Goal: Task Accomplishment & Management: Manage account settings

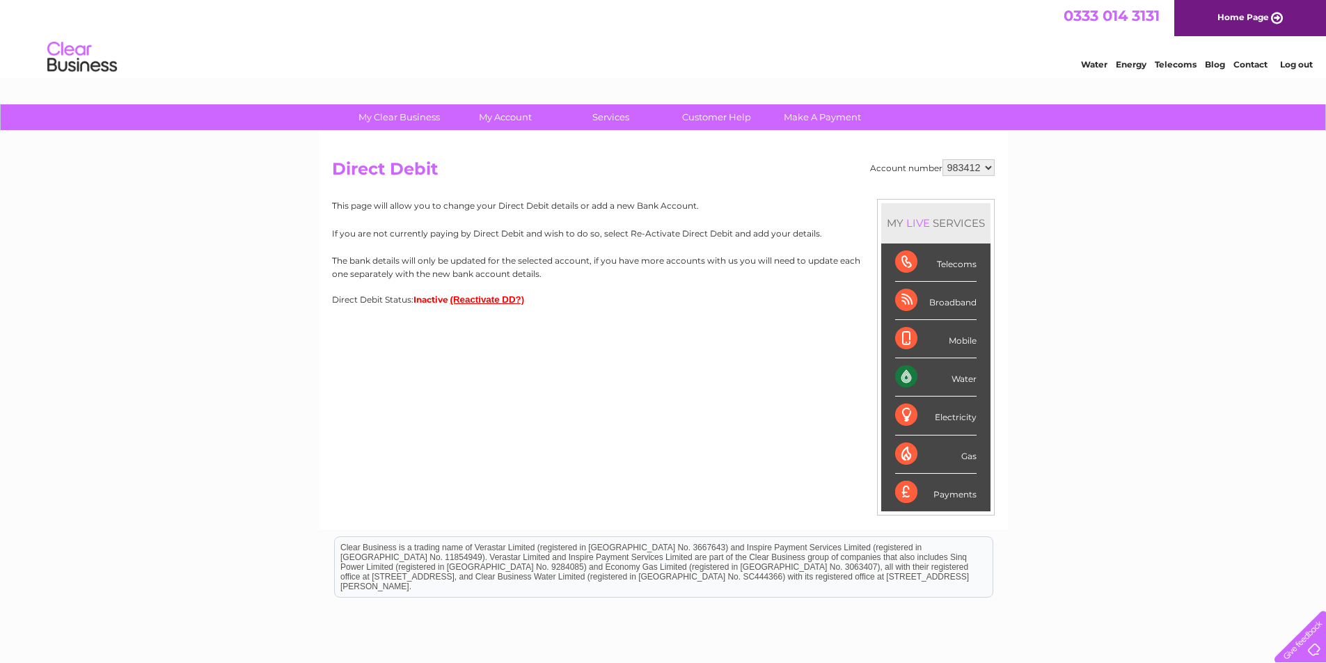
click at [476, 302] on button "(Reactivate DD?)" at bounding box center [487, 299] width 74 height 10
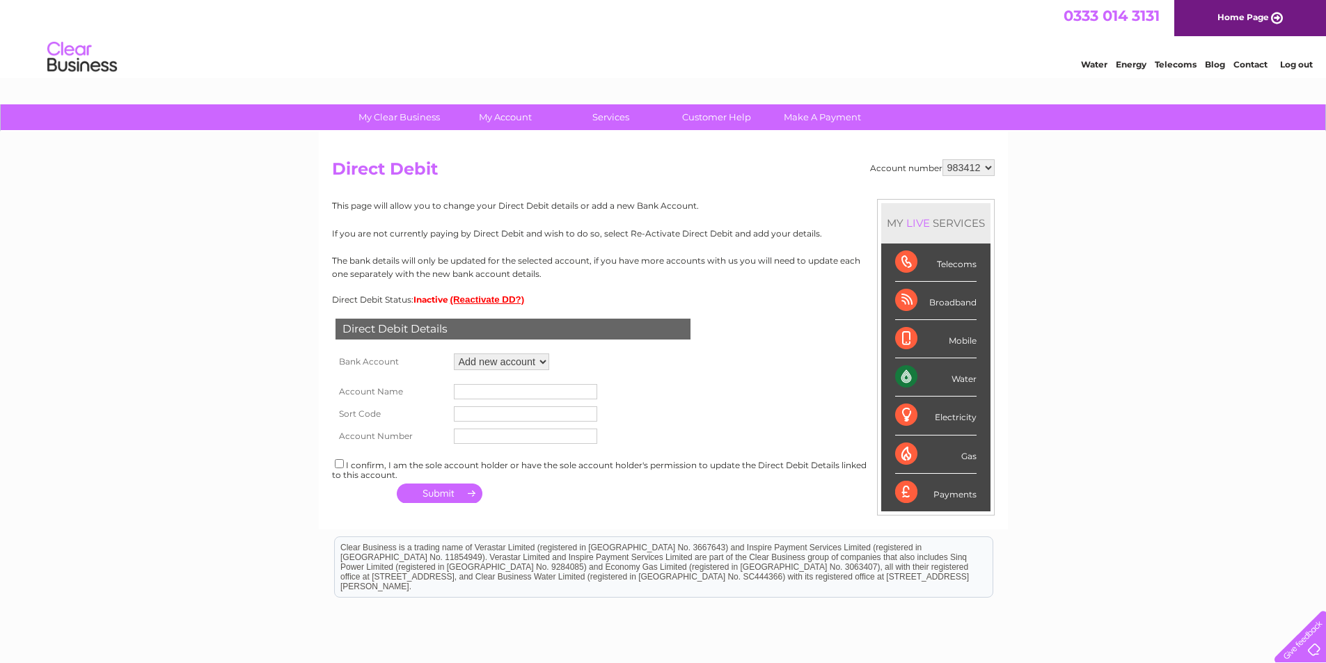
click at [507, 420] on input "text" at bounding box center [525, 414] width 143 height 15
type input "52-41-00"
click at [479, 441] on input "text" at bounding box center [525, 436] width 143 height 15
type input "47850035"
click at [545, 397] on input "text" at bounding box center [525, 391] width 143 height 15
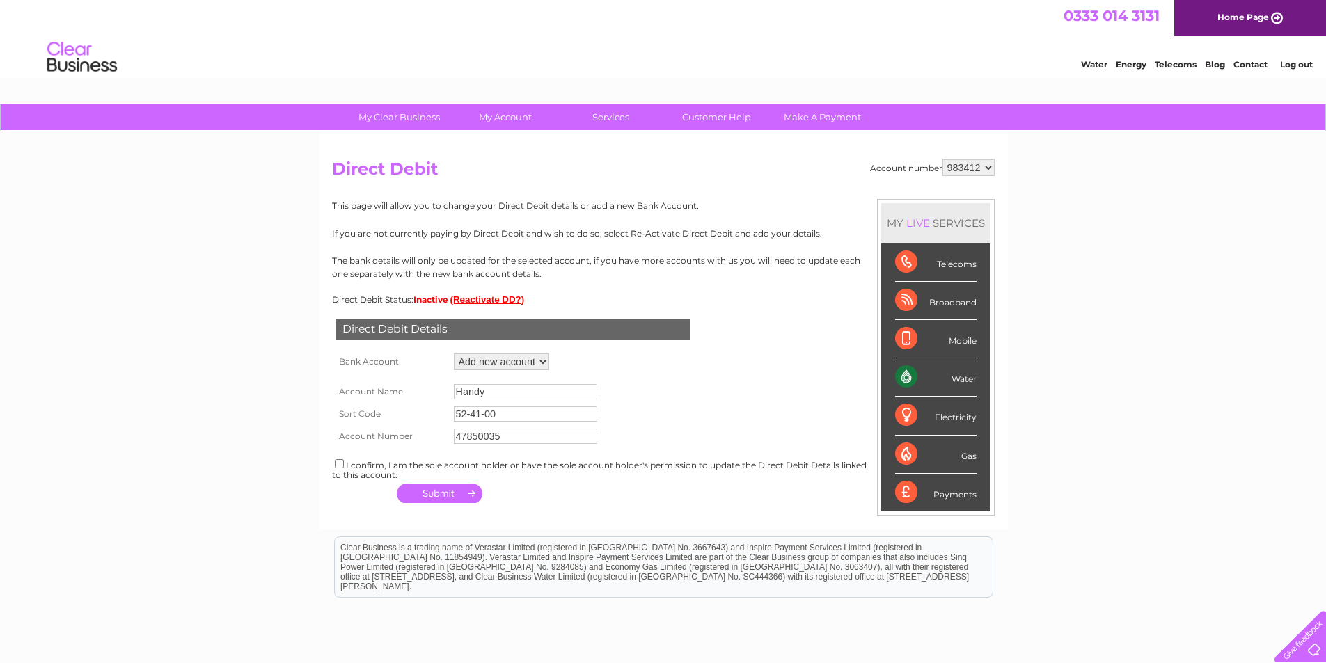
type input "Handy"
click at [339, 466] on input "checkbox" at bounding box center [339, 463] width 9 height 9
checkbox input "true"
click at [458, 489] on button "button" at bounding box center [440, 493] width 86 height 19
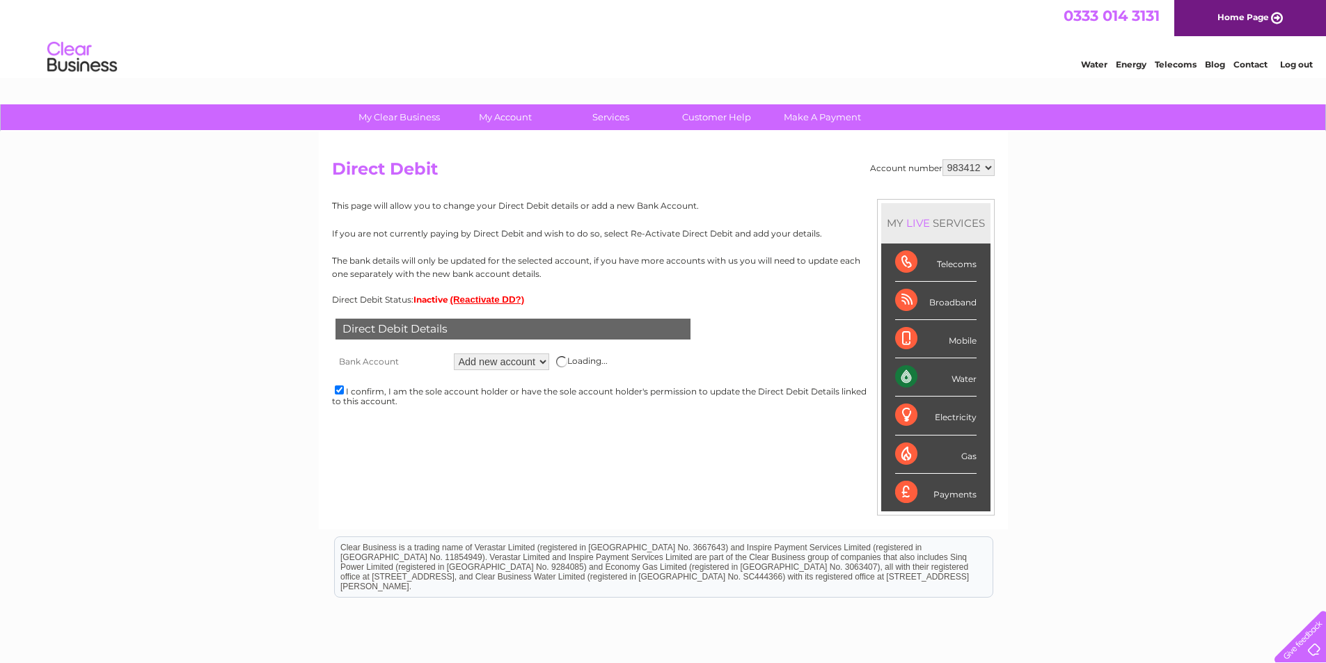
click at [539, 356] on select "Add new account ****7660 ****7660" at bounding box center [501, 362] width 95 height 17
click at [301, 391] on div "My Clear Business Login Details My Details My Preferences Link Account My Accou…" at bounding box center [663, 435] width 1326 height 663
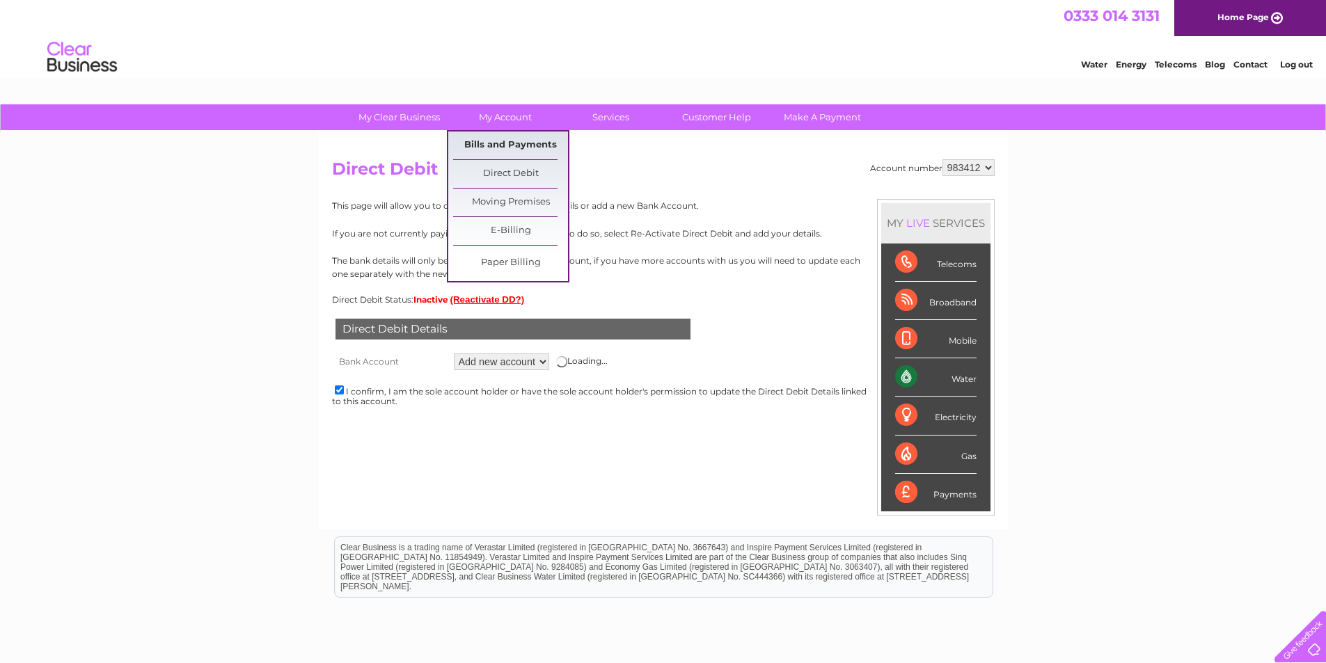
click at [487, 148] on link "Bills and Payments" at bounding box center [510, 146] width 115 height 28
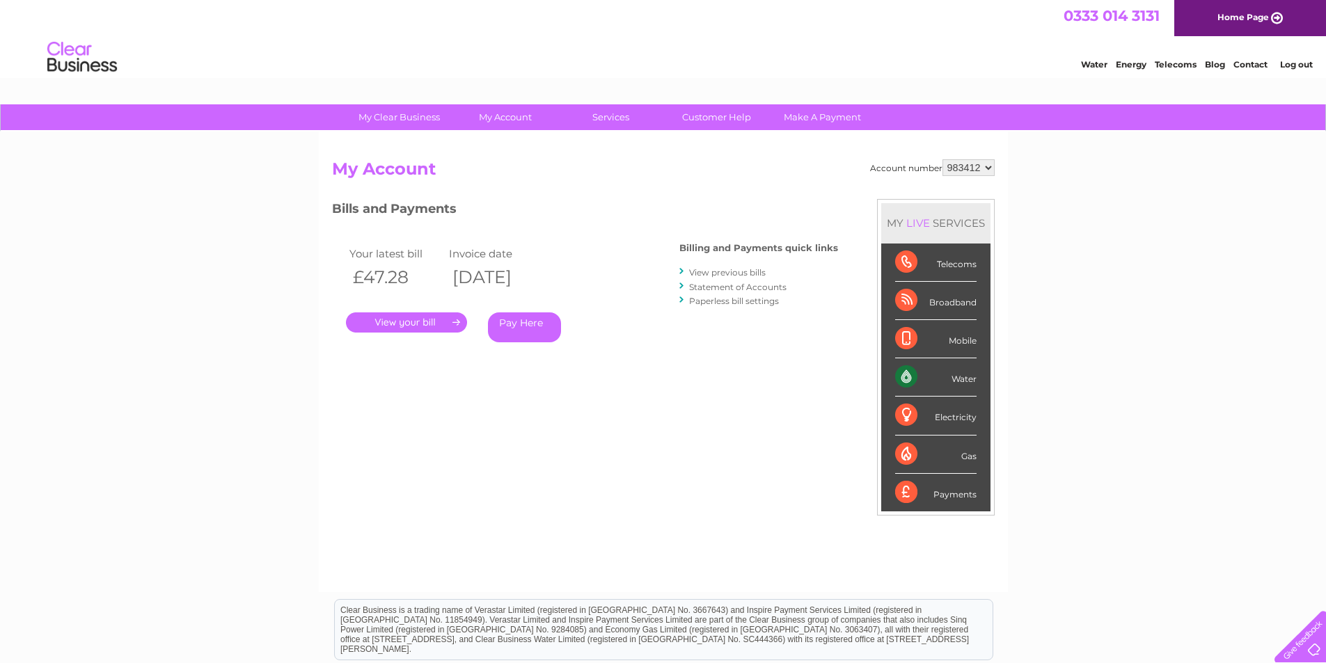
click at [705, 276] on link "View previous bills" at bounding box center [727, 272] width 77 height 10
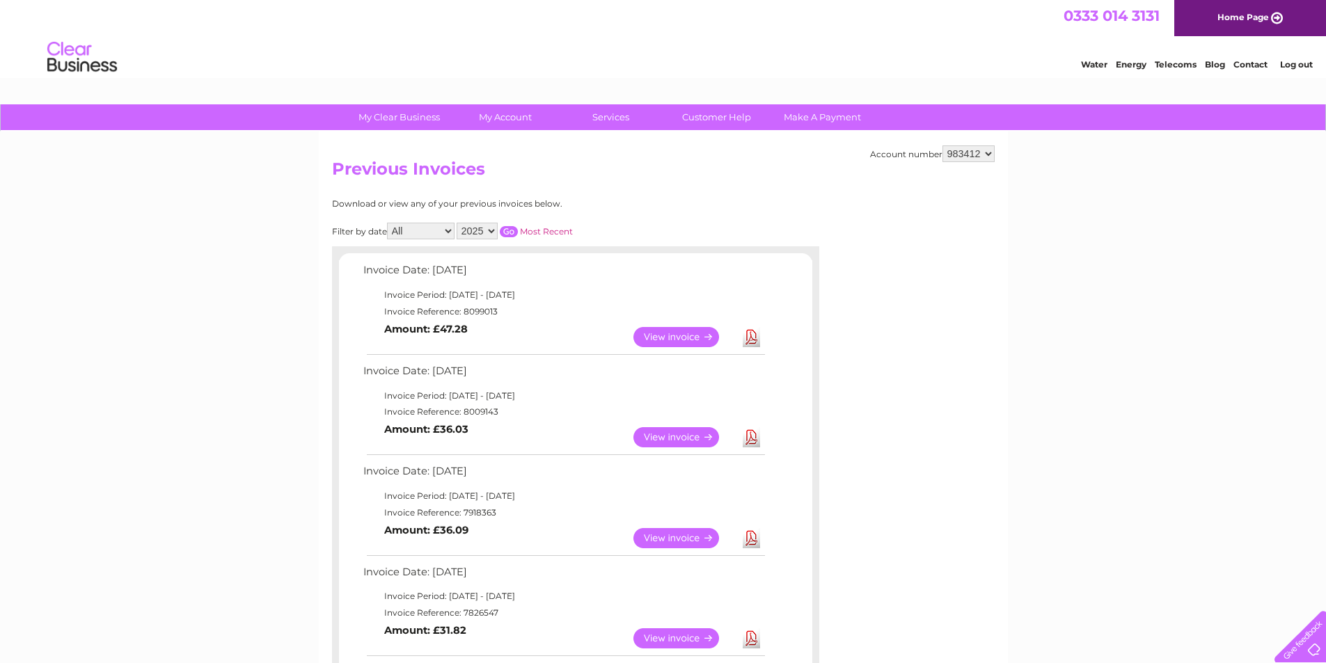
click at [678, 433] on link "View" at bounding box center [684, 437] width 102 height 20
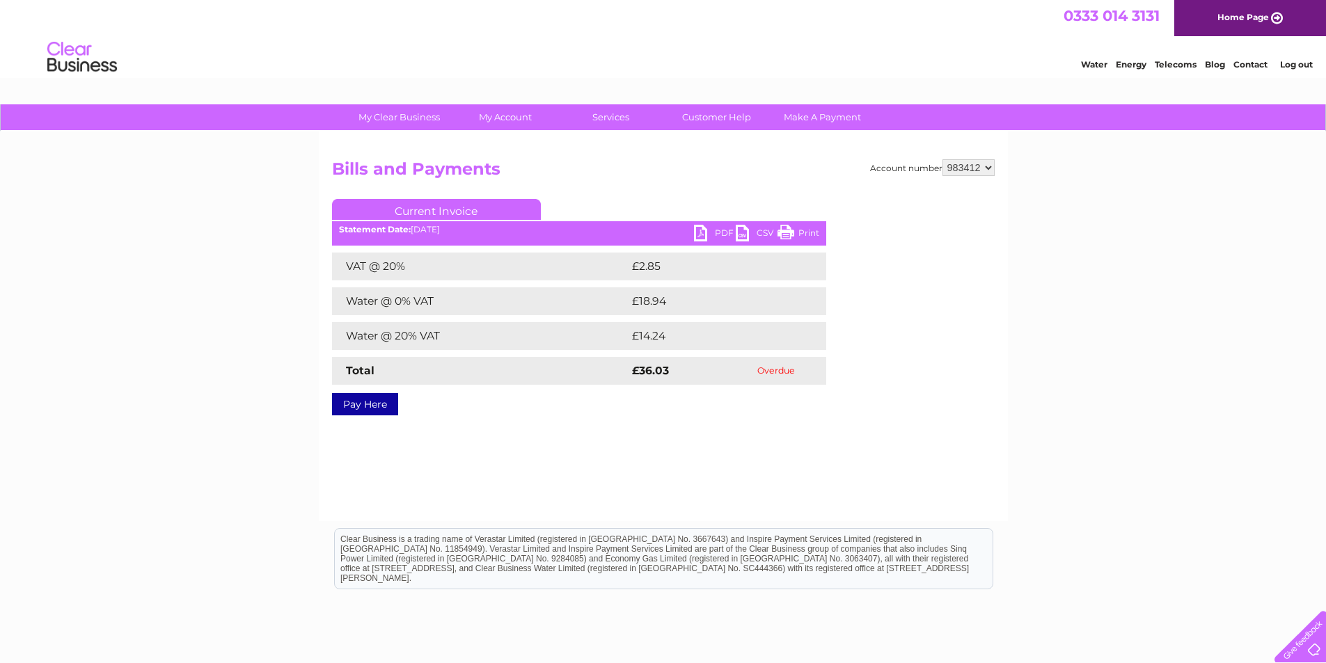
click at [351, 412] on link "Pay Here" at bounding box center [365, 404] width 66 height 22
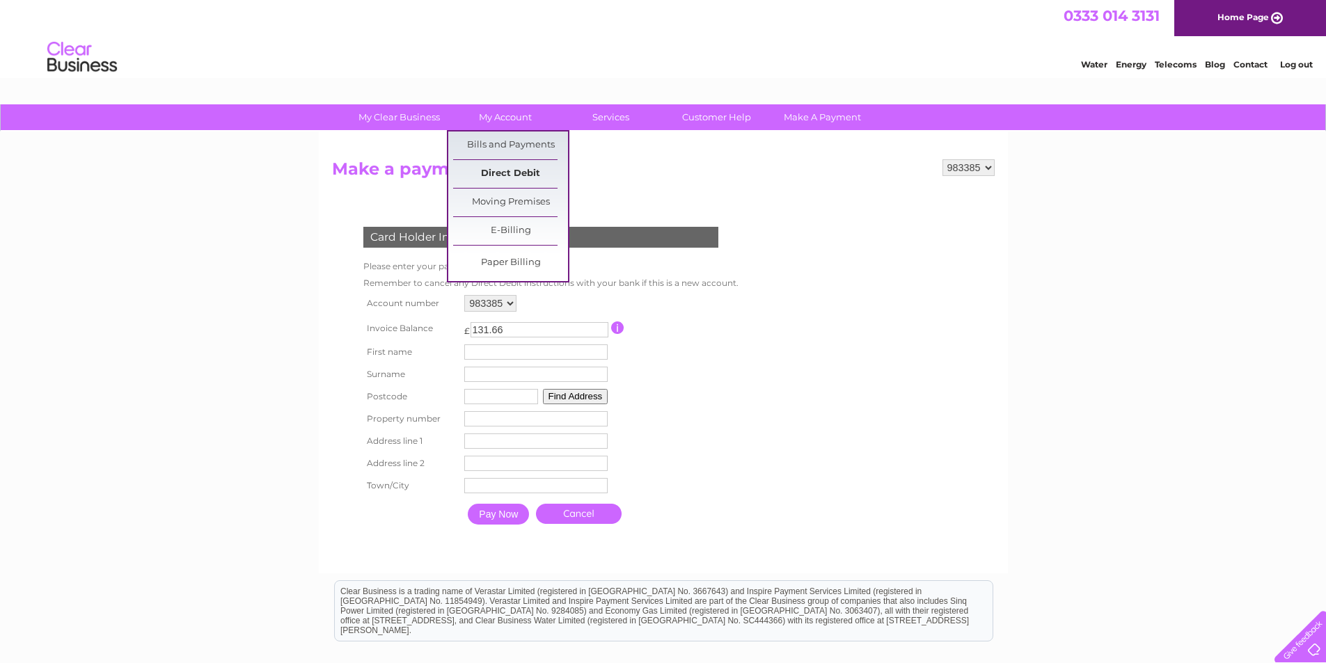
click at [494, 177] on link "Direct Debit" at bounding box center [510, 174] width 115 height 28
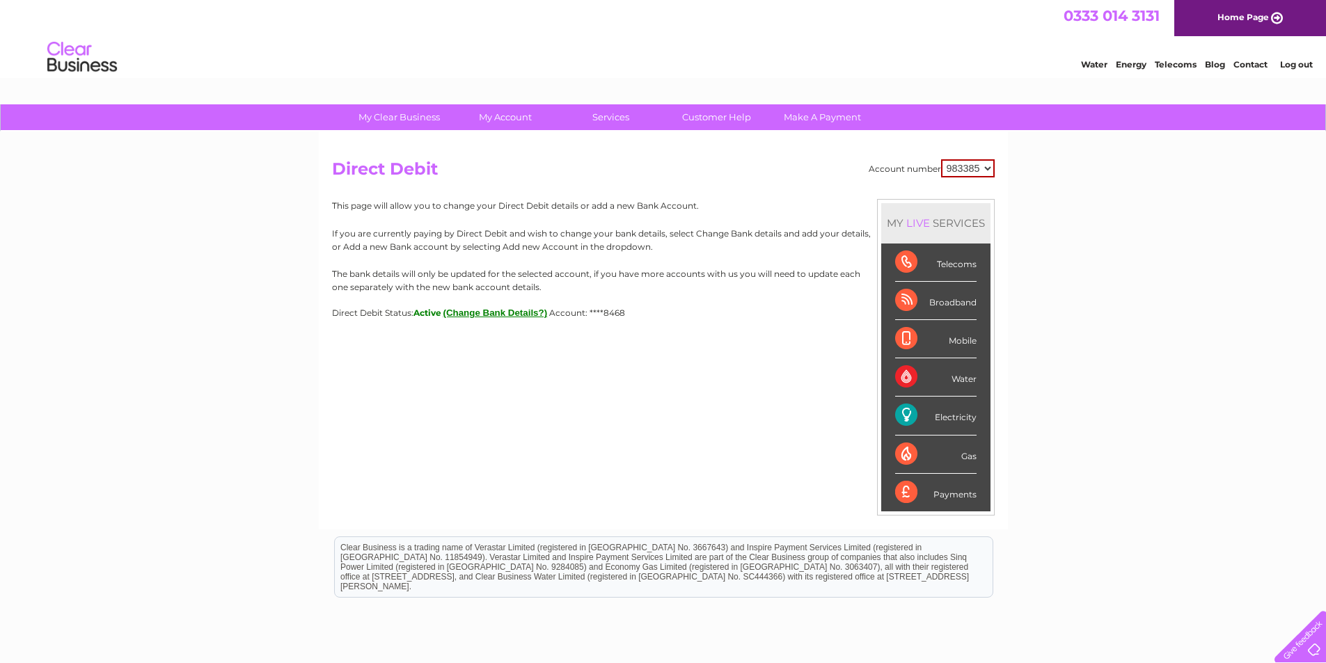
drag, startPoint x: 0, startPoint y: 0, endPoint x: 980, endPoint y: 166, distance: 994.2
click at [980, 166] on select "983385 983412" at bounding box center [968, 168] width 54 height 18
select select "983412"
click at [941, 159] on select "983385 983412" at bounding box center [968, 168] width 54 height 18
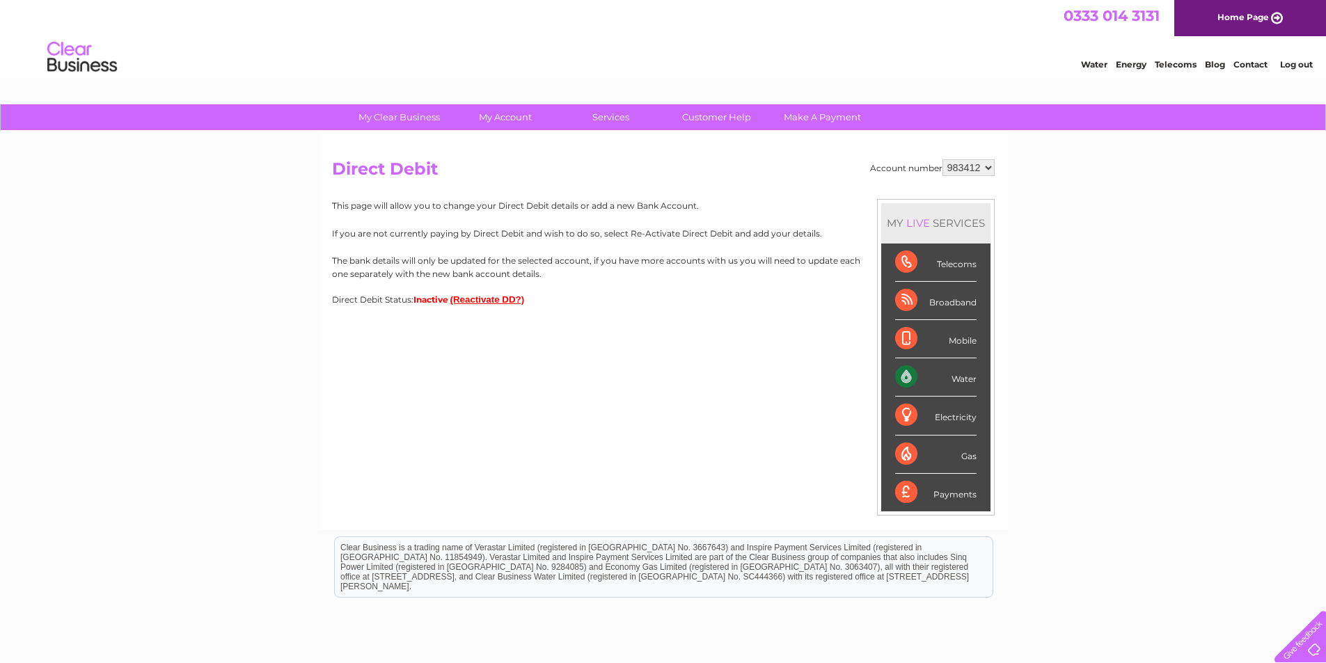
click at [472, 304] on button "(Reactivate DD?)" at bounding box center [487, 299] width 74 height 10
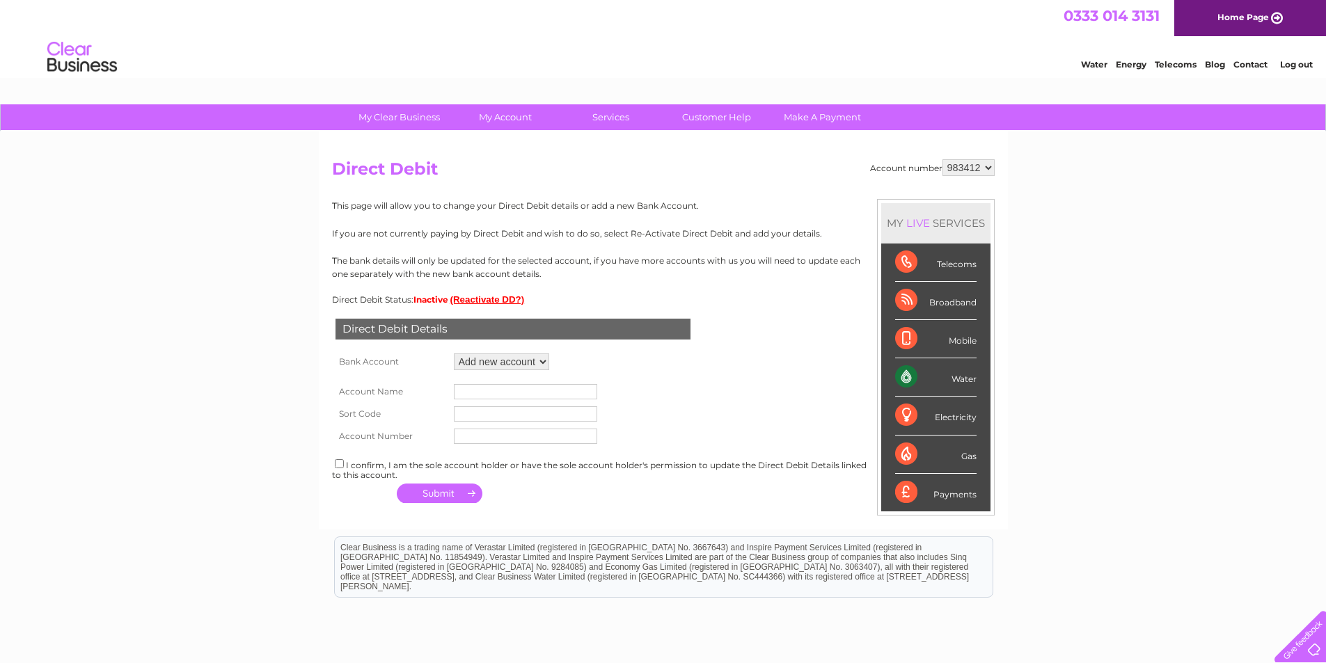
click at [498, 396] on input "text" at bounding box center [525, 391] width 143 height 15
type input "Handy"
click at [507, 413] on input "text" at bounding box center [525, 414] width 143 height 15
type input "52-41-00"
click at [543, 425] on td at bounding box center [525, 436] width 150 height 22
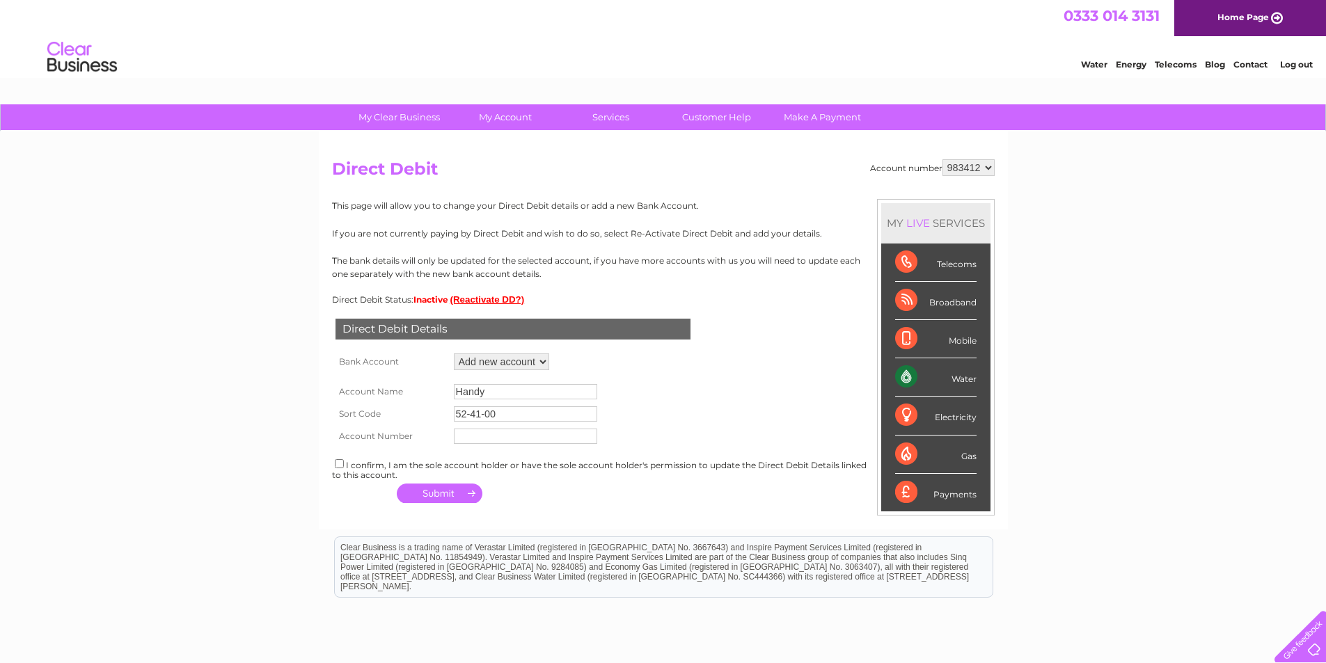
click at [542, 427] on td at bounding box center [525, 436] width 150 height 22
click at [542, 436] on input "text" at bounding box center [525, 436] width 143 height 15
type input "47850035"
click at [340, 469] on div "I confirm, I am the sole account holder or have the sole account holder's permi…" at bounding box center [663, 468] width 663 height 23
click at [340, 463] on input "checkbox" at bounding box center [339, 463] width 9 height 9
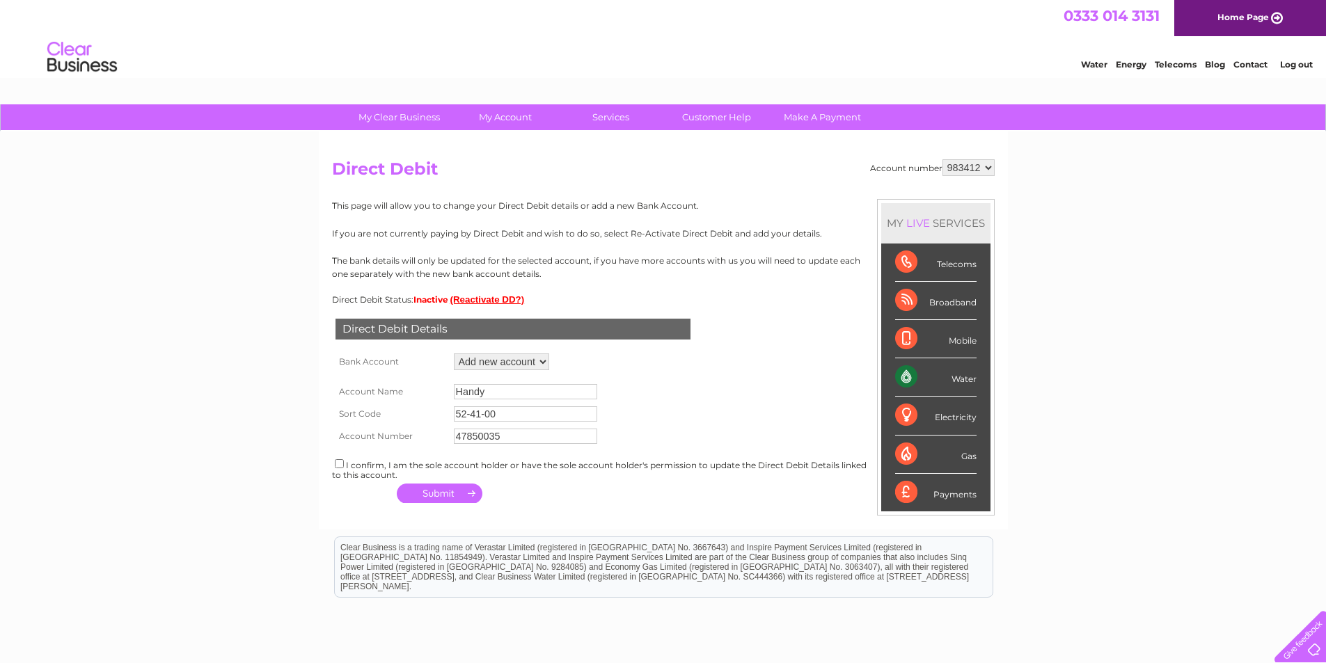
checkbox input "true"
click at [462, 494] on button "button" at bounding box center [440, 493] width 86 height 19
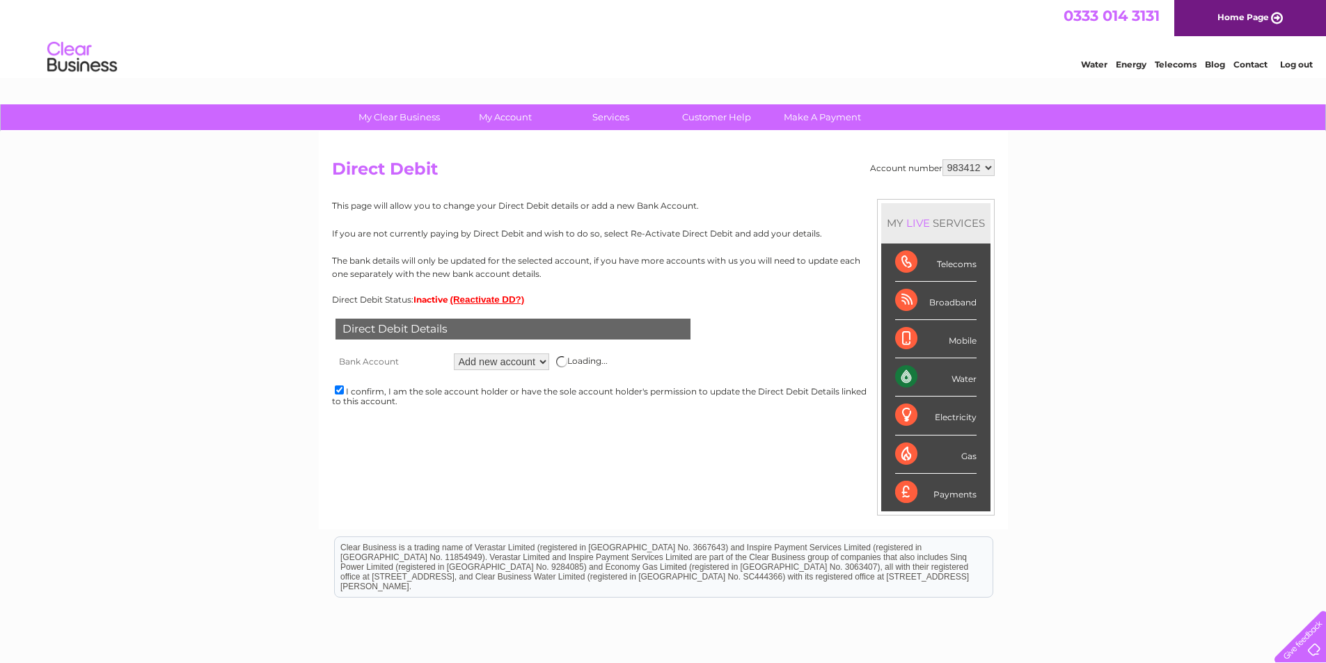
scroll to position [115, 0]
